Goal: Obtain resource: Download file/media

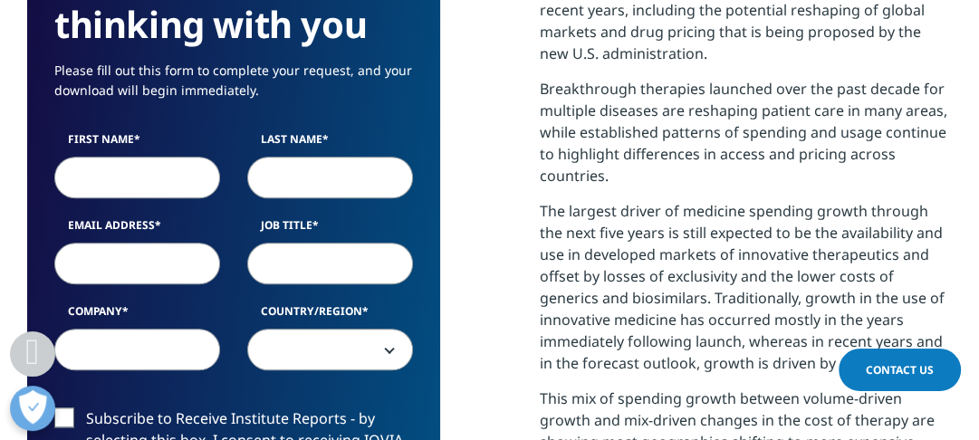
scroll to position [1231, 0]
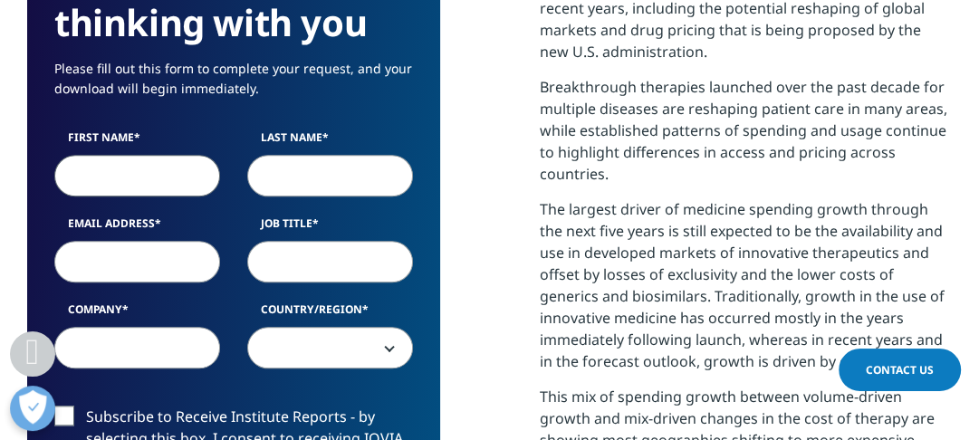
click at [107, 177] on input "First Name" at bounding box center [137, 176] width 166 height 42
type input "Gabriel"
type input "Lohn Costa"
type input "gabriel.lohn@invitrall.com"
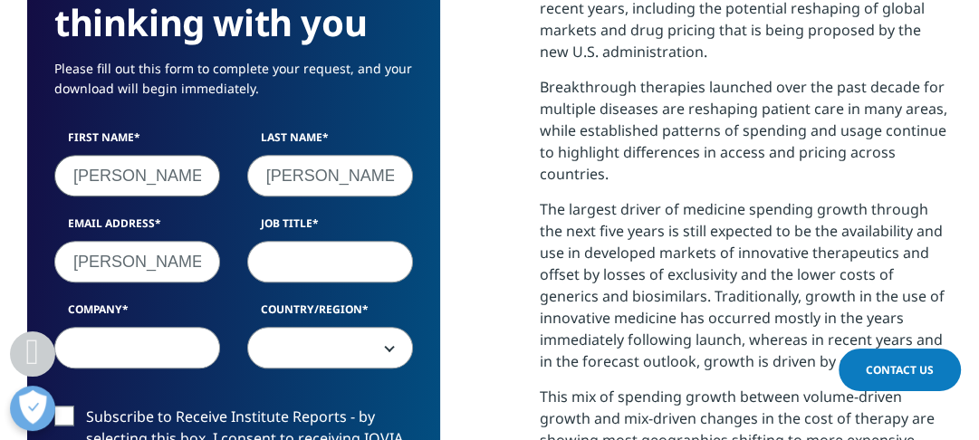
type input "Invitrall"
select select "[GEOGRAPHIC_DATA]"
click at [347, 261] on input "Job Title" at bounding box center [330, 262] width 166 height 42
type input "CEO"
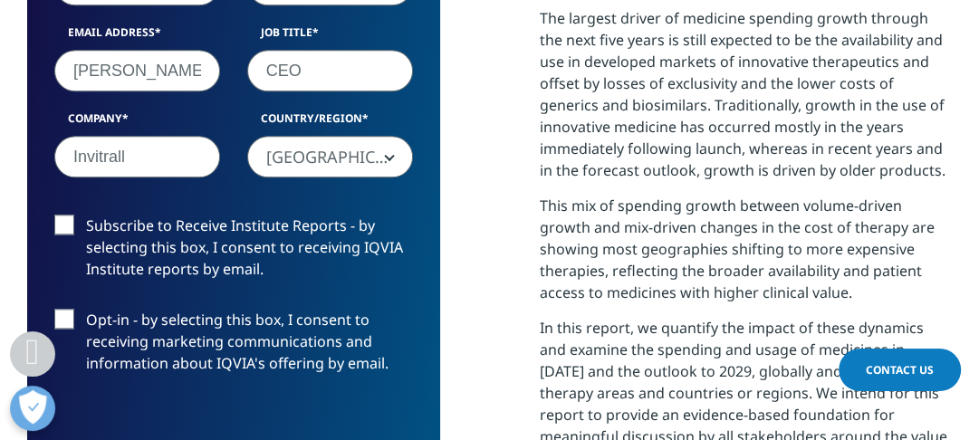
scroll to position [1449, 0]
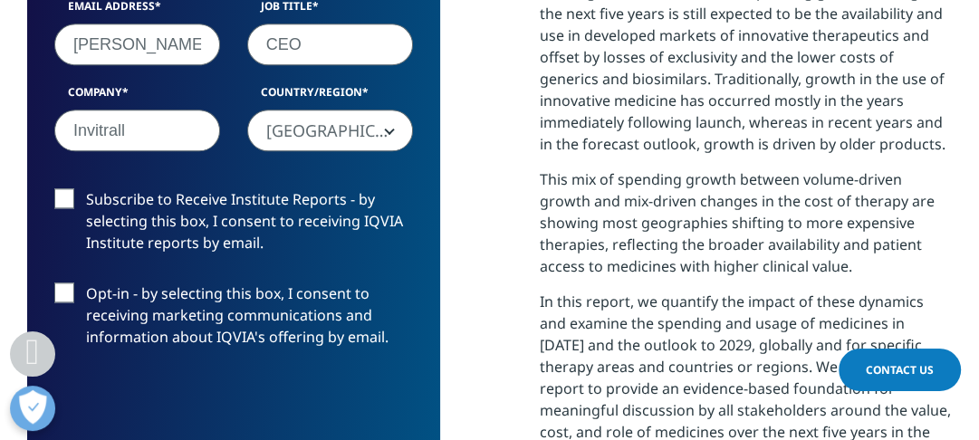
click at [81, 193] on label "Subscribe to Receive Institute Reports - by selecting this box, I consent to re…" at bounding box center [233, 225] width 359 height 75
click at [86, 188] on input "Subscribe to Receive Institute Reports - by selecting this box, I consent to re…" at bounding box center [86, 188] width 0 height 0
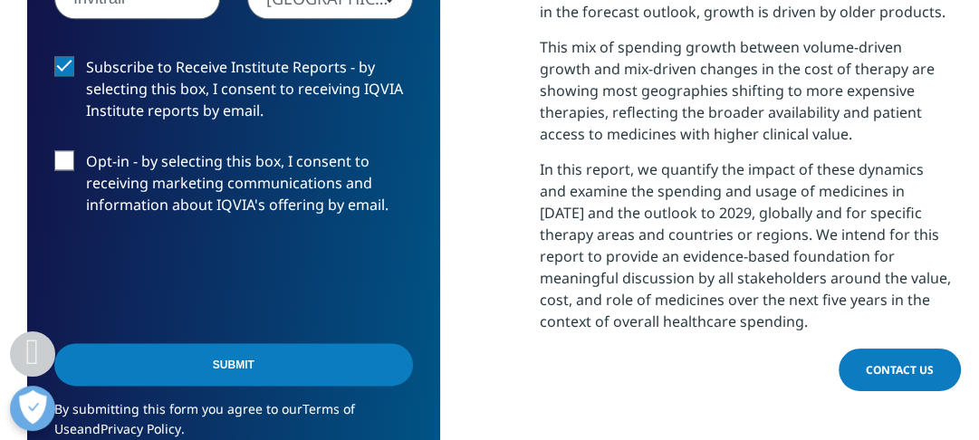
scroll to position [1594, 0]
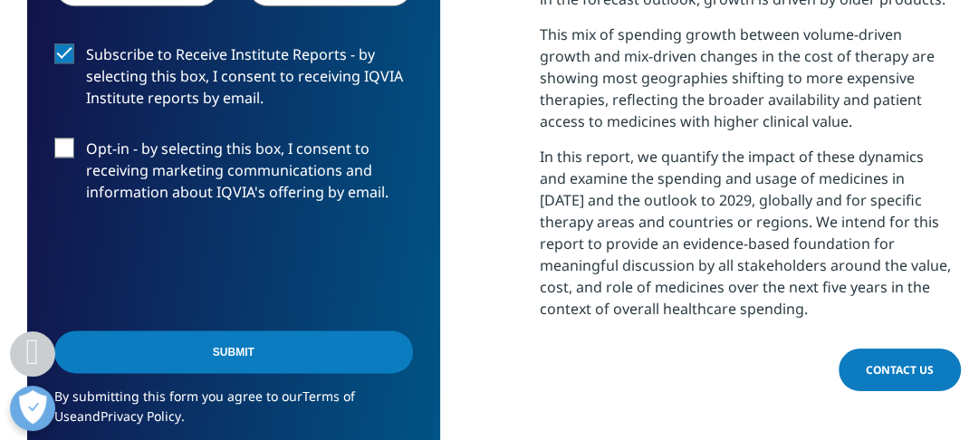
click at [244, 355] on input "Submit" at bounding box center [233, 352] width 359 height 43
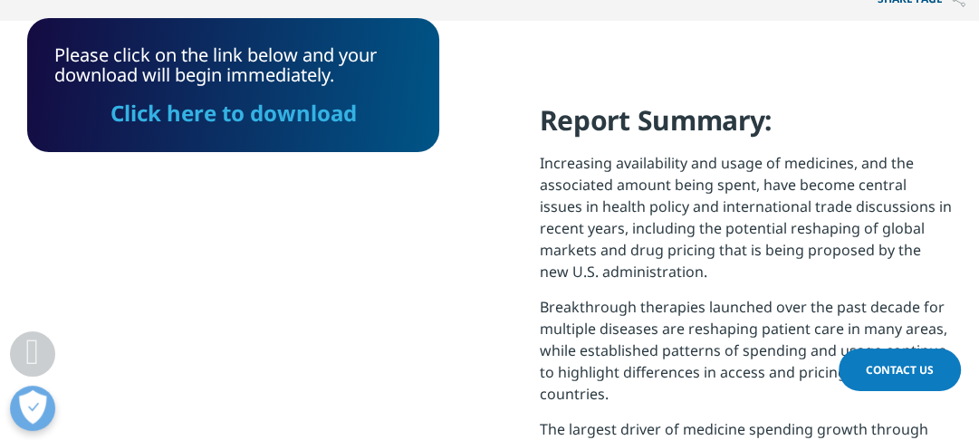
scroll to position [996, 0]
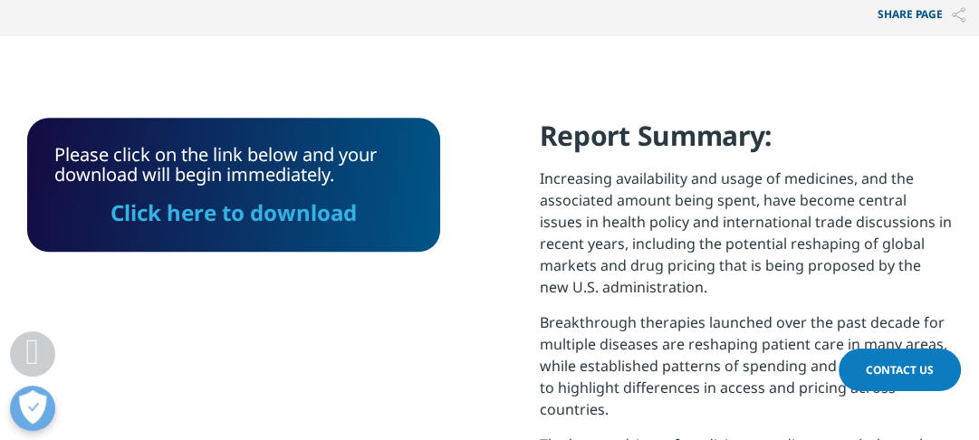
click at [250, 228] on div "Please click on the link below and your download will begin immediately. Click …" at bounding box center [233, 185] width 413 height 134
drag, startPoint x: 255, startPoint y: 220, endPoint x: 473, endPoint y: 5, distance: 306.1
click at [256, 219] on link "Click here to download" at bounding box center [233, 212] width 246 height 30
